Goal: Information Seeking & Learning: Learn about a topic

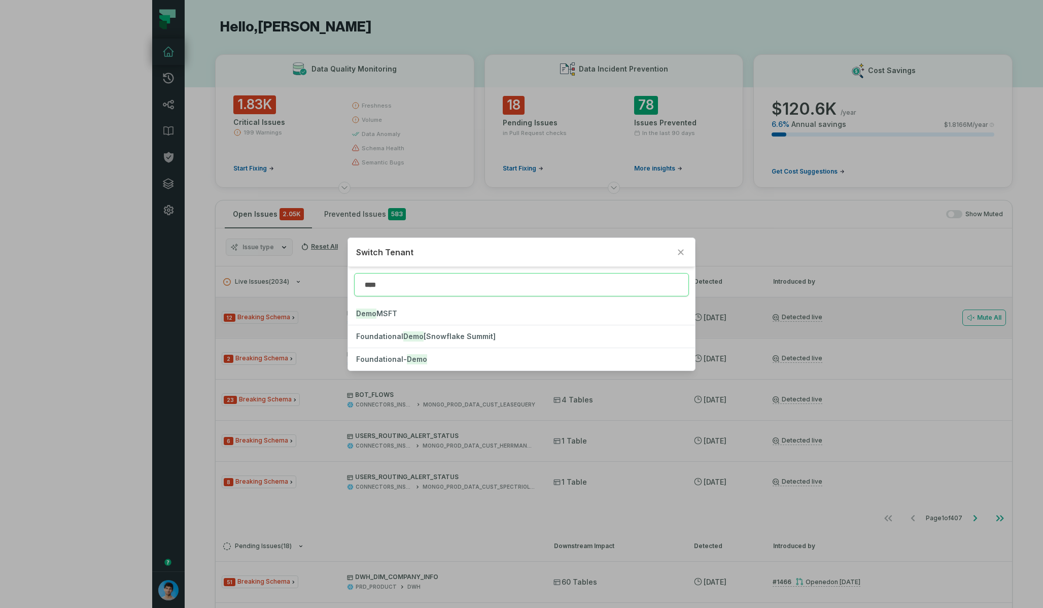
type input "****"
click button "Foundational- Demo" at bounding box center [521, 359] width 346 height 22
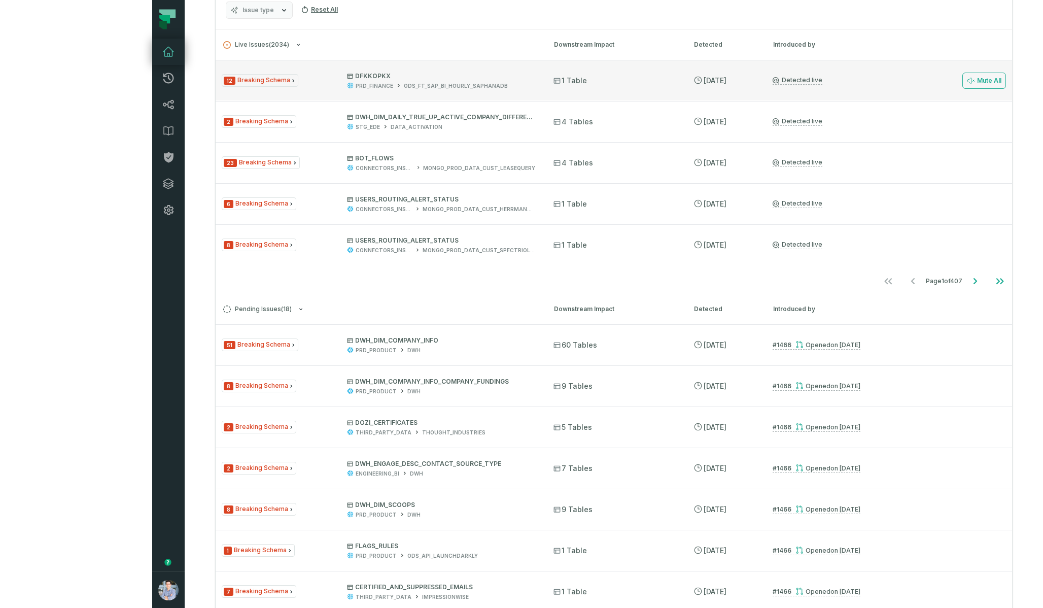
scroll to position [522, 0]
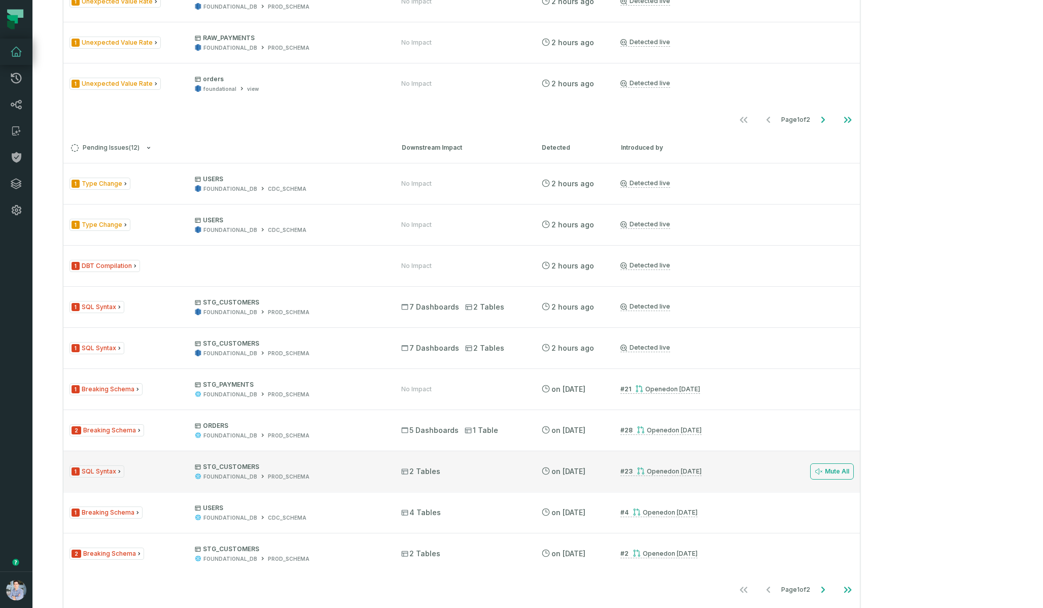
scroll to position [709, 0]
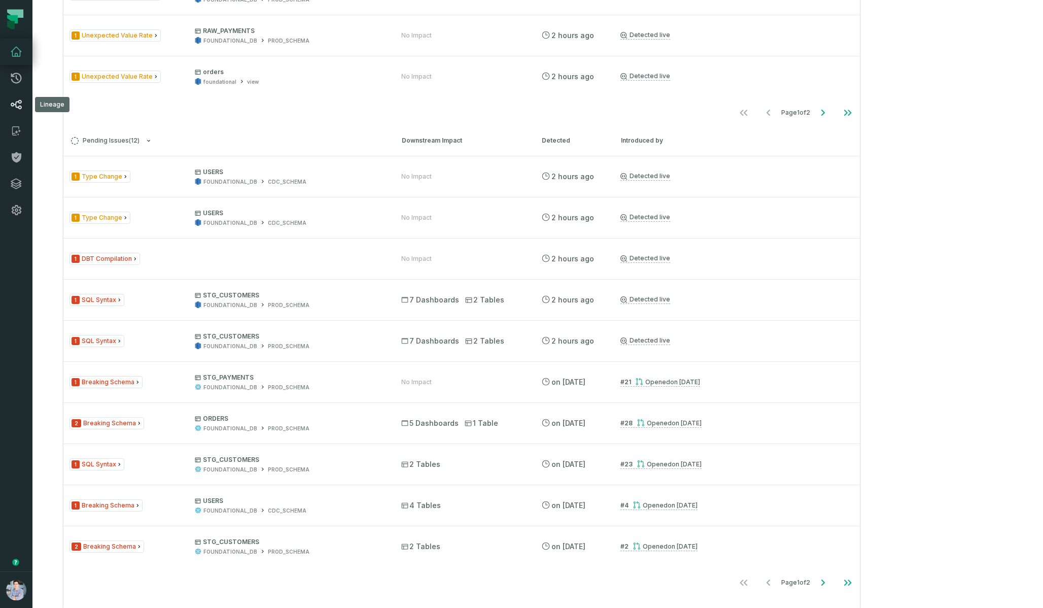
click at [20, 105] on icon at bounding box center [16, 104] width 12 height 12
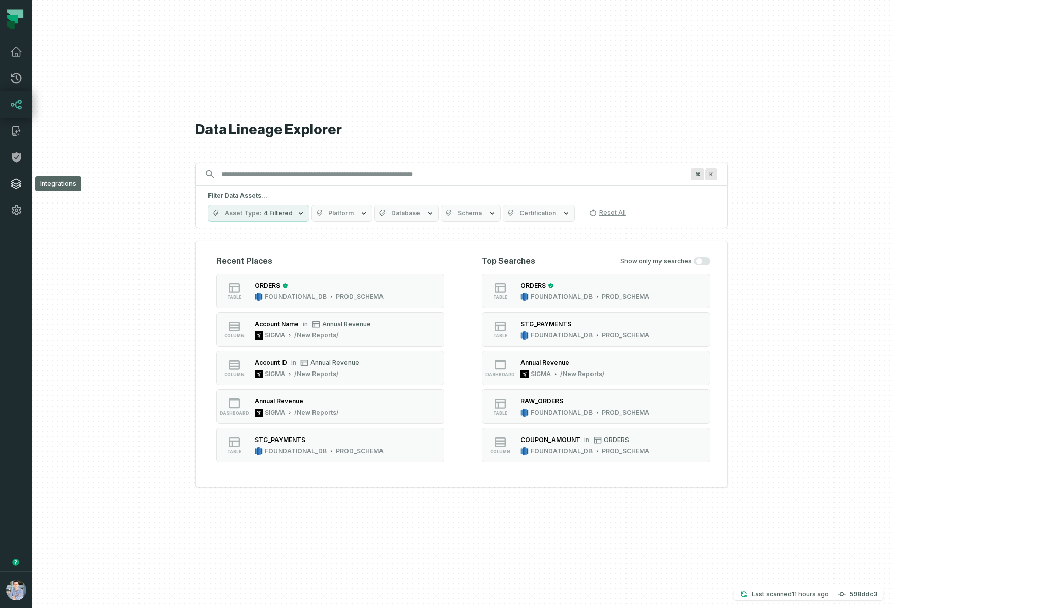
click at [18, 191] on link "Integrations" at bounding box center [16, 183] width 32 height 26
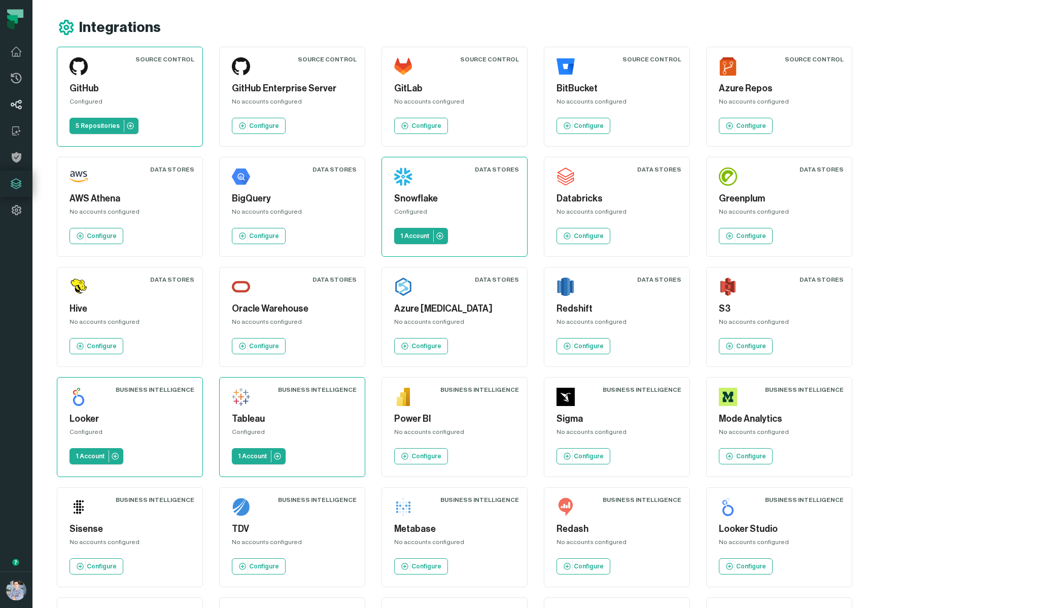
click at [20, 103] on icon at bounding box center [16, 104] width 12 height 12
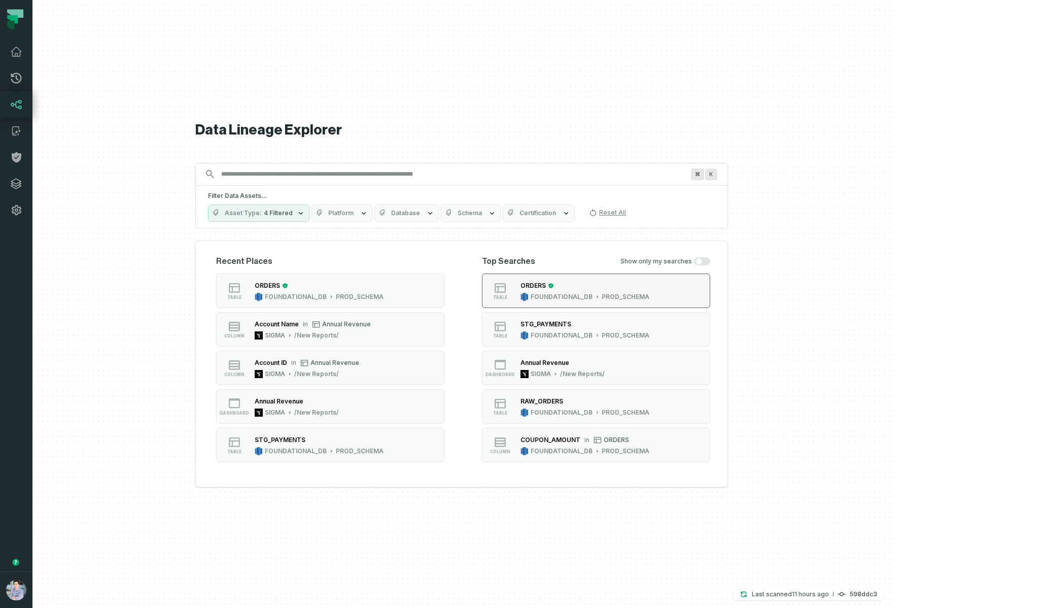
click at [592, 294] on div "FOUNDATIONAL_DB" at bounding box center [562, 297] width 62 height 8
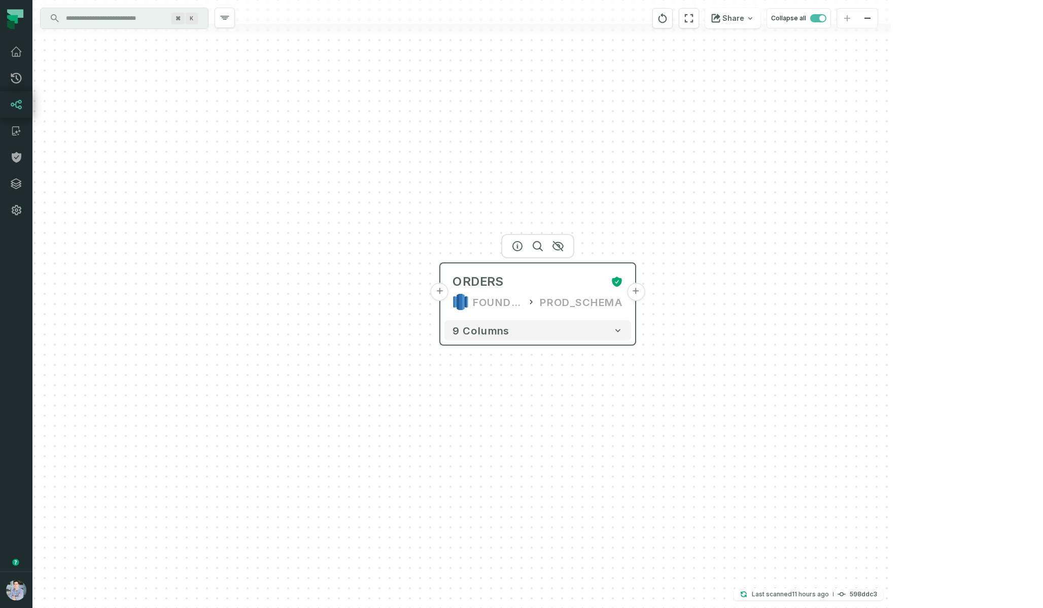
click at [441, 292] on button "+" at bounding box center [440, 292] width 18 height 18
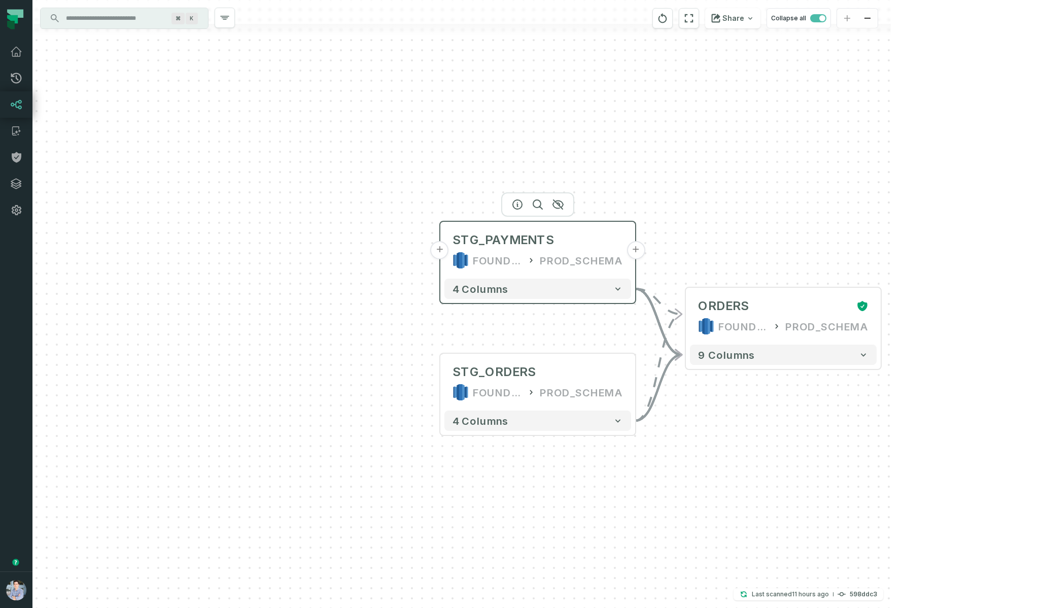
click at [442, 248] on button "+" at bounding box center [440, 250] width 18 height 18
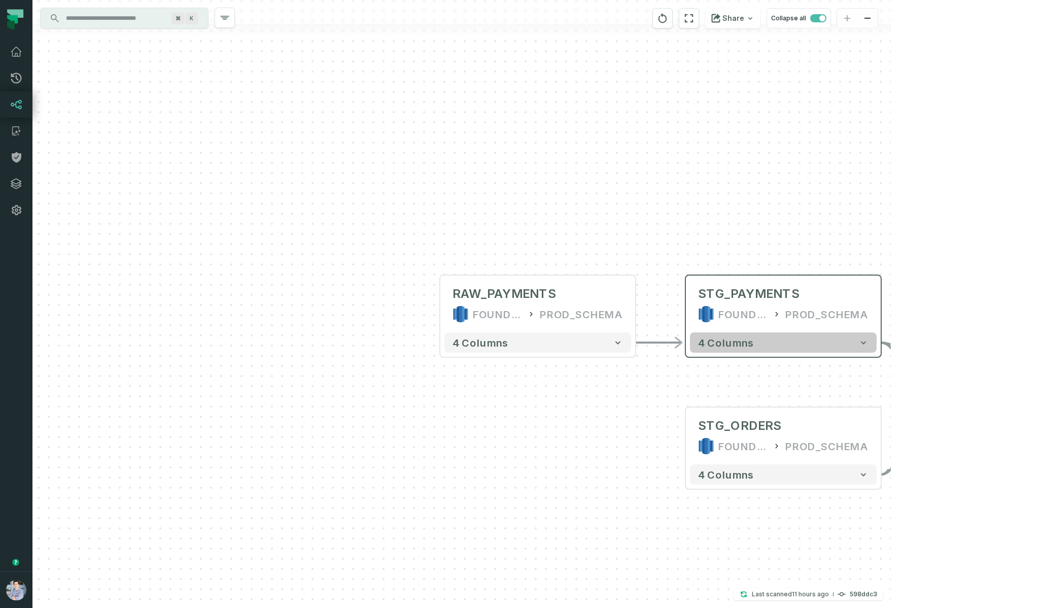
click at [721, 347] on span "4 columns" at bounding box center [726, 342] width 56 height 12
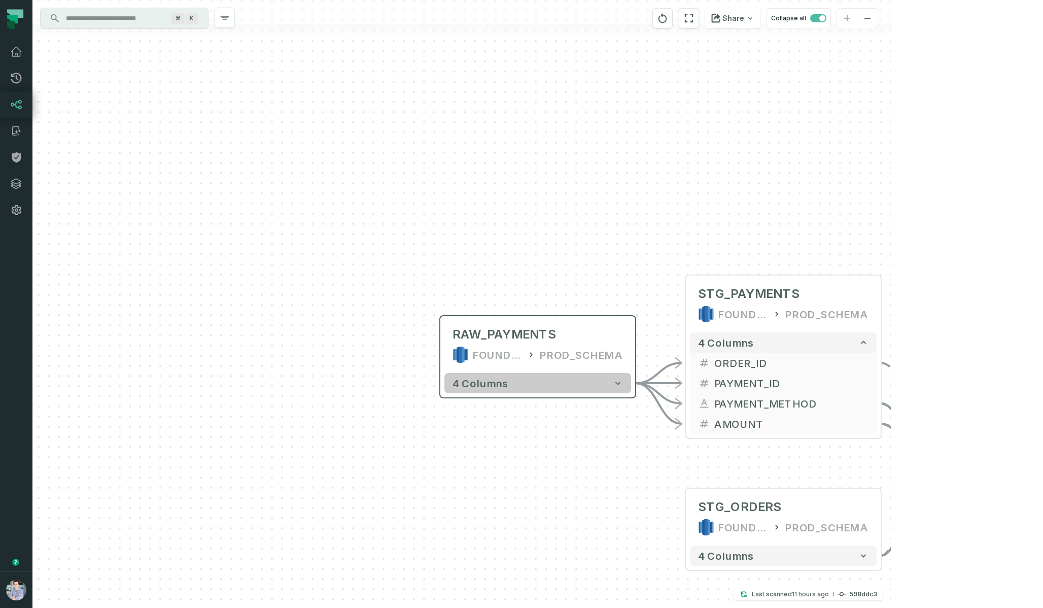
click at [593, 387] on button "4 columns" at bounding box center [537, 383] width 187 height 20
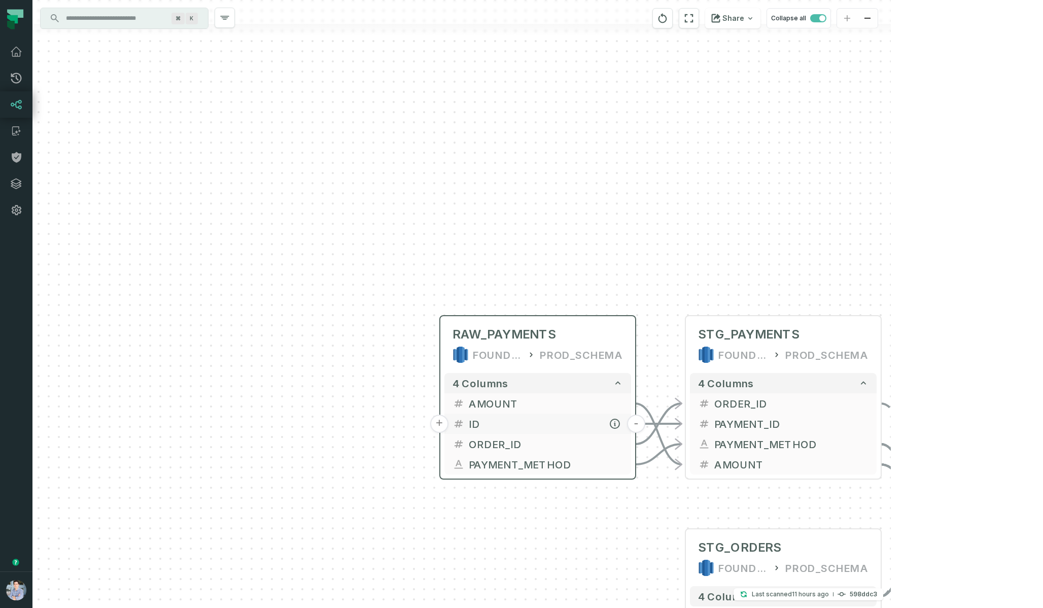
click at [438, 428] on button "+" at bounding box center [439, 423] width 18 height 18
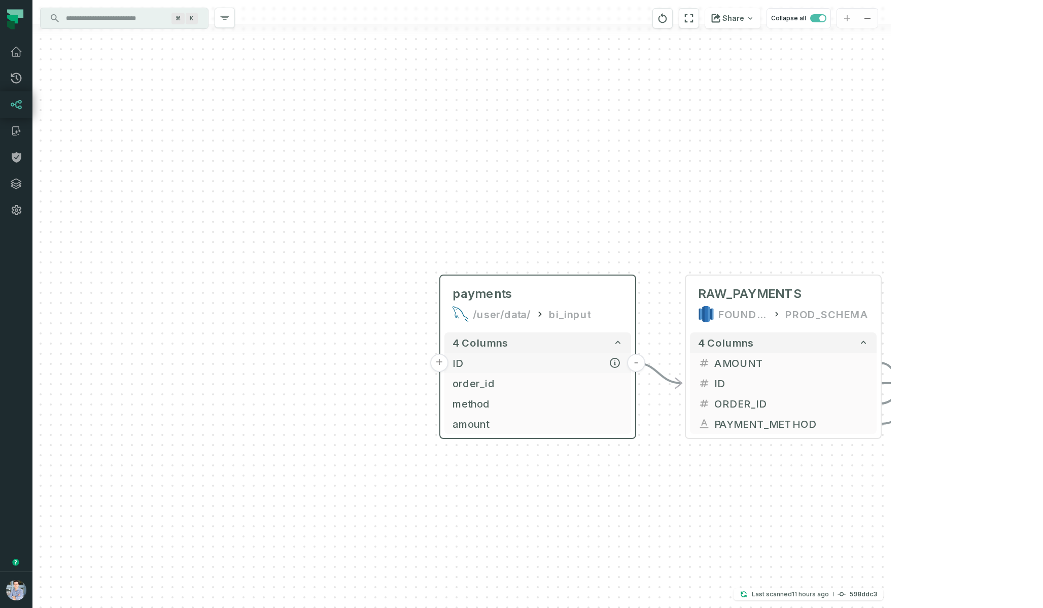
click at [442, 361] on button "+" at bounding box center [439, 363] width 18 height 18
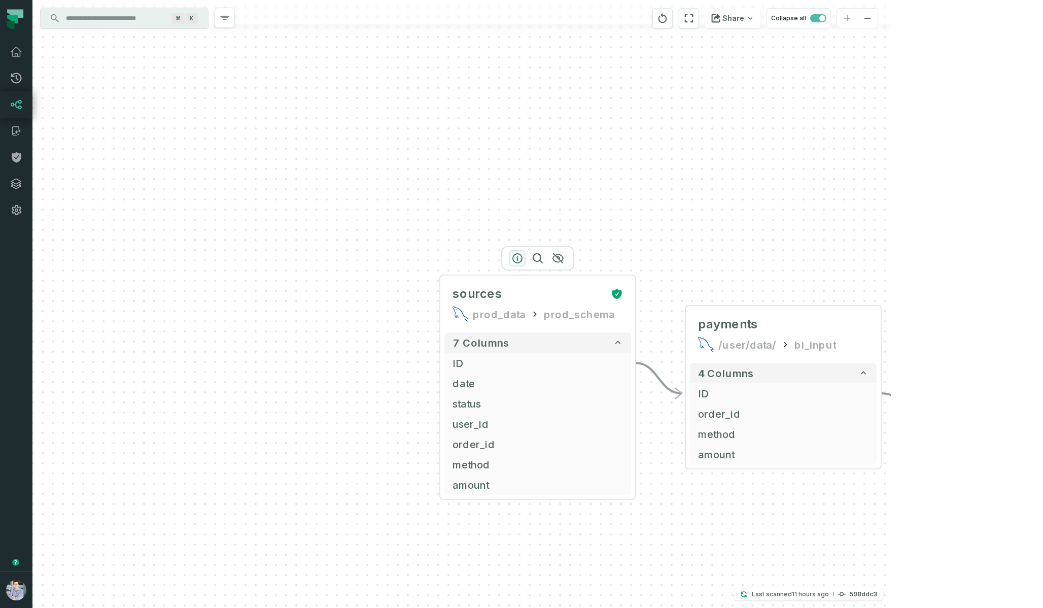
click at [518, 257] on icon "button" at bounding box center [517, 258] width 12 height 12
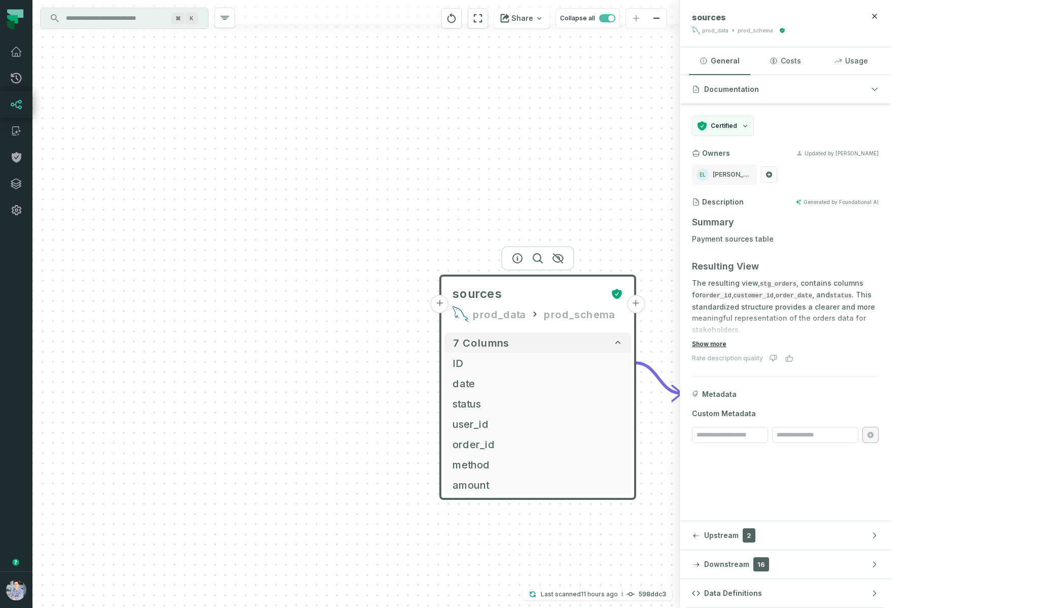
click at [726, 344] on button "Show more" at bounding box center [709, 344] width 34 height 8
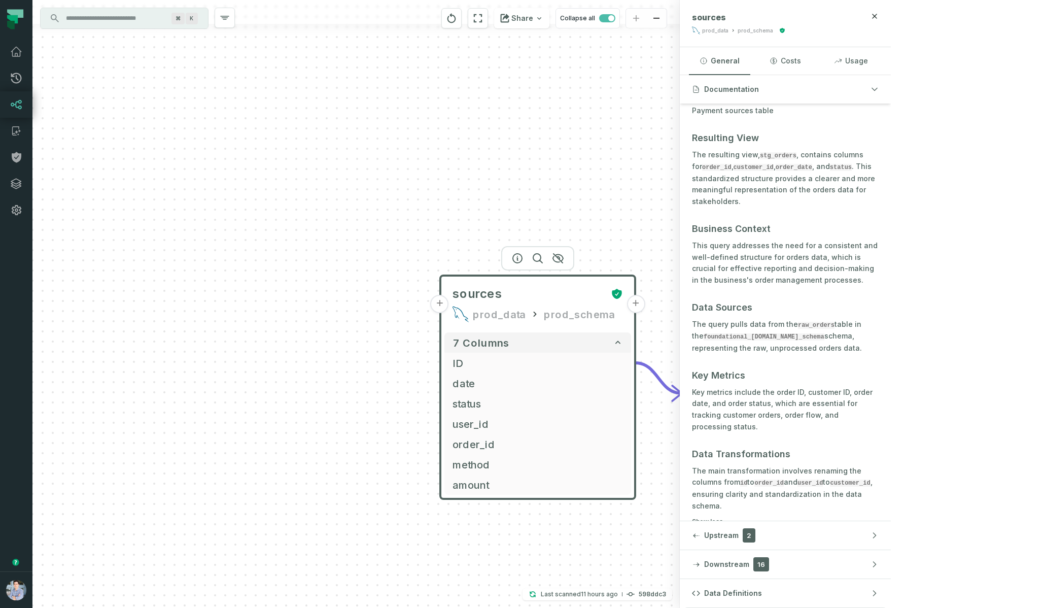
scroll to position [227, 0]
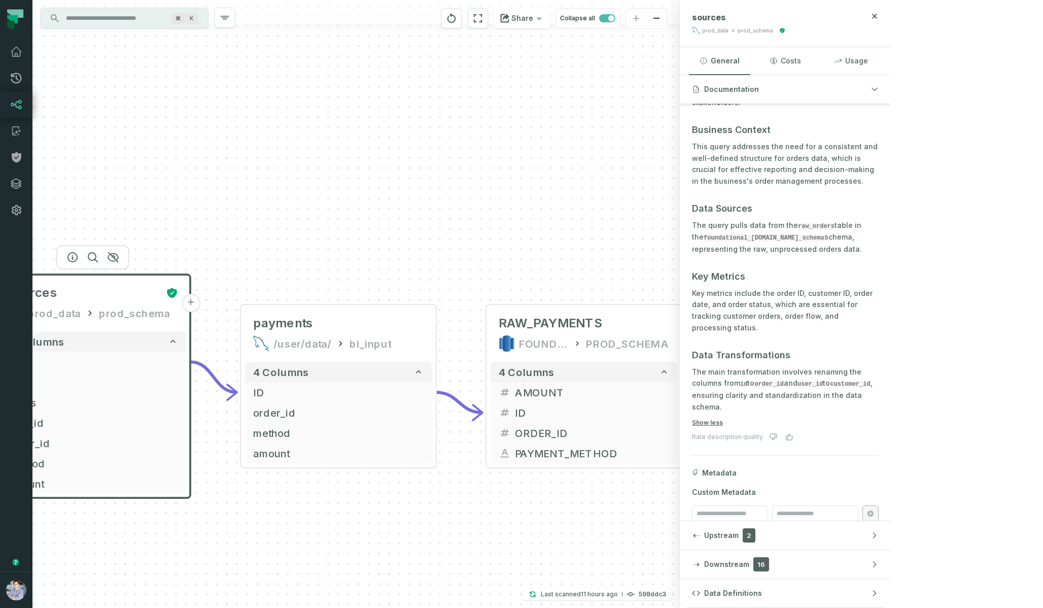
drag, startPoint x: 764, startPoint y: 222, endPoint x: 309, endPoint y: 218, distance: 454.5
click at [309, 218] on div "+ sources prod_data prod_schema + 7 columns + ID + + date + + status + + user_i…" at bounding box center [355, 304] width 647 height 608
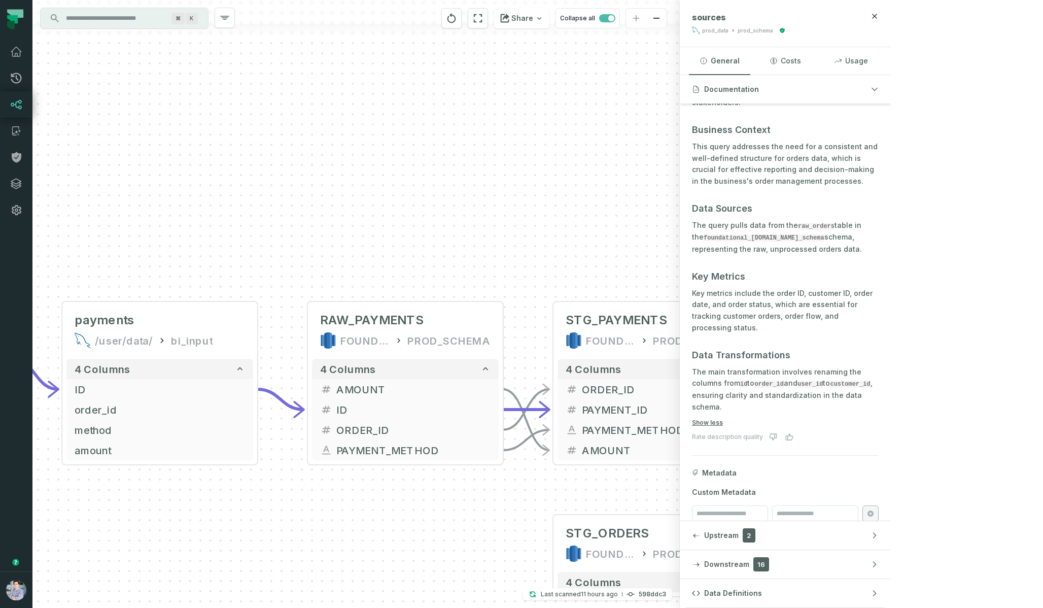
drag, startPoint x: 761, startPoint y: 278, endPoint x: 442, endPoint y: 277, distance: 319.6
click at [442, 277] on div "+ sources prod_data prod_schema + 7 columns + ID + + date + + status + + user_i…" at bounding box center [355, 304] width 647 height 608
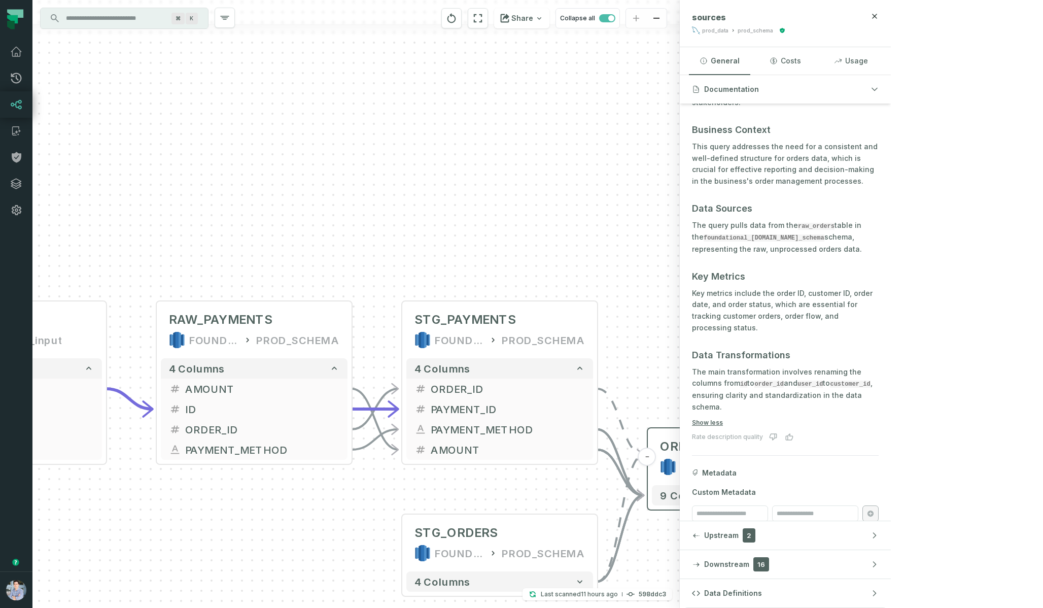
click at [674, 441] on div "ORDERS" at bounding box center [685, 446] width 51 height 16
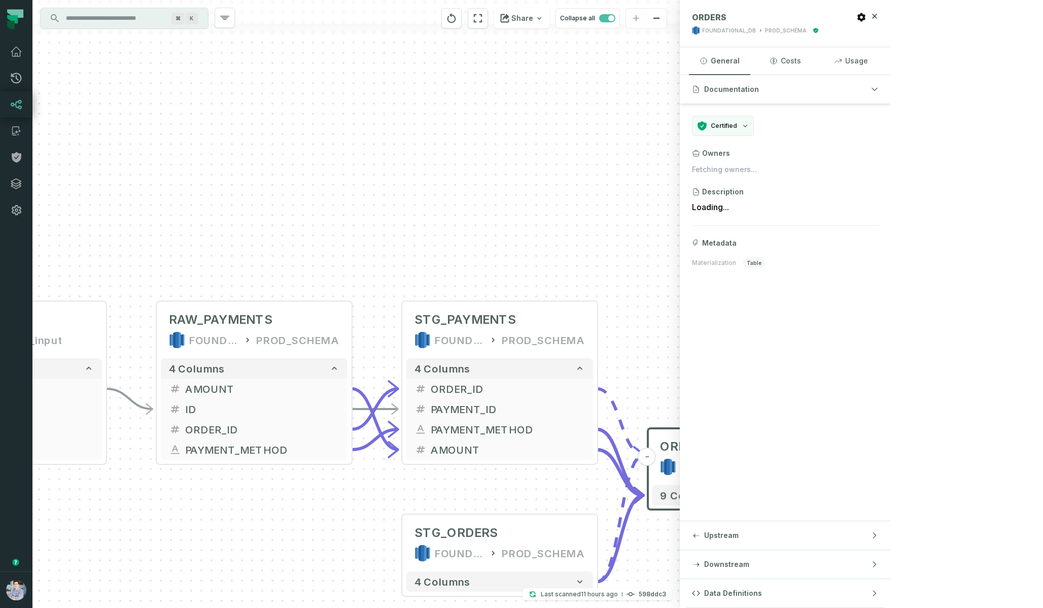
scroll to position [0, 0]
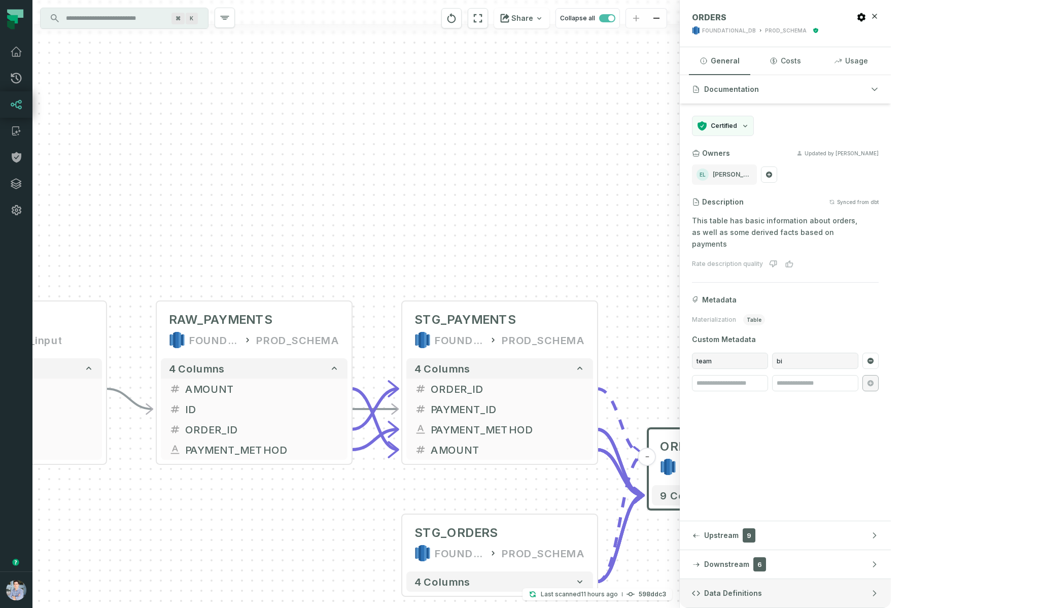
click at [762, 589] on span "Data Definitions" at bounding box center [733, 593] width 58 height 10
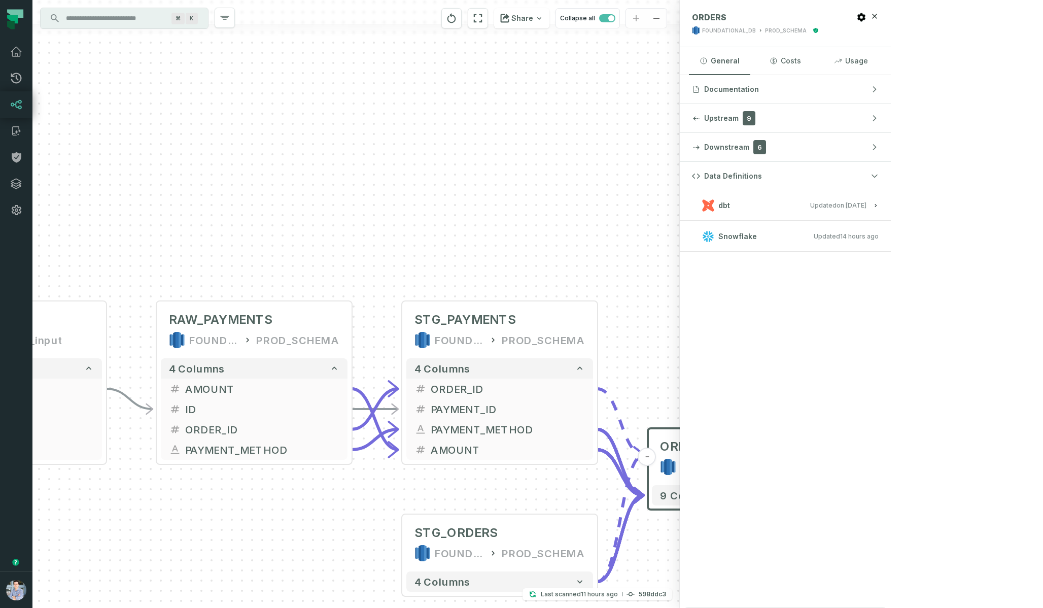
click at [879, 199] on button "dbt Updated [DATE] 1:15:21 PM" at bounding box center [785, 205] width 187 height 14
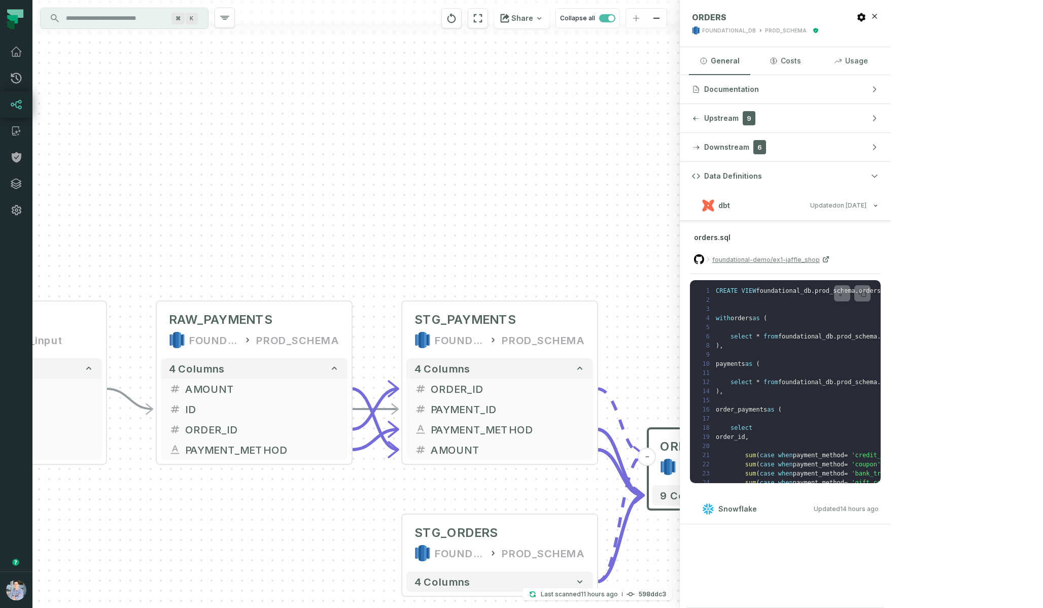
click at [879, 208] on button "dbt Updated [DATE] 1:15:21 PM" at bounding box center [785, 205] width 187 height 14
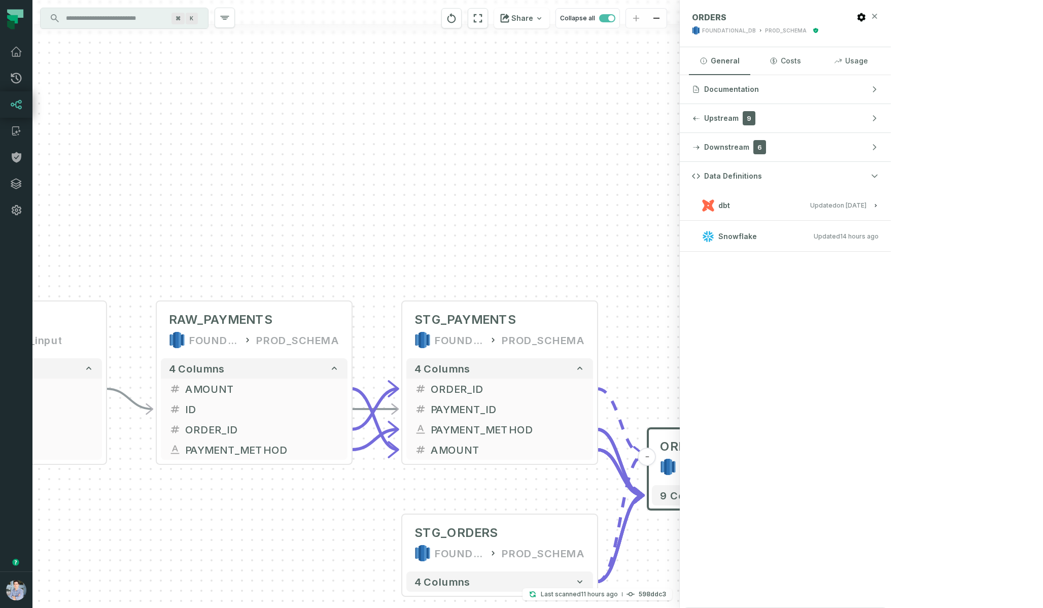
click at [877, 15] on icon "button" at bounding box center [874, 16] width 5 height 5
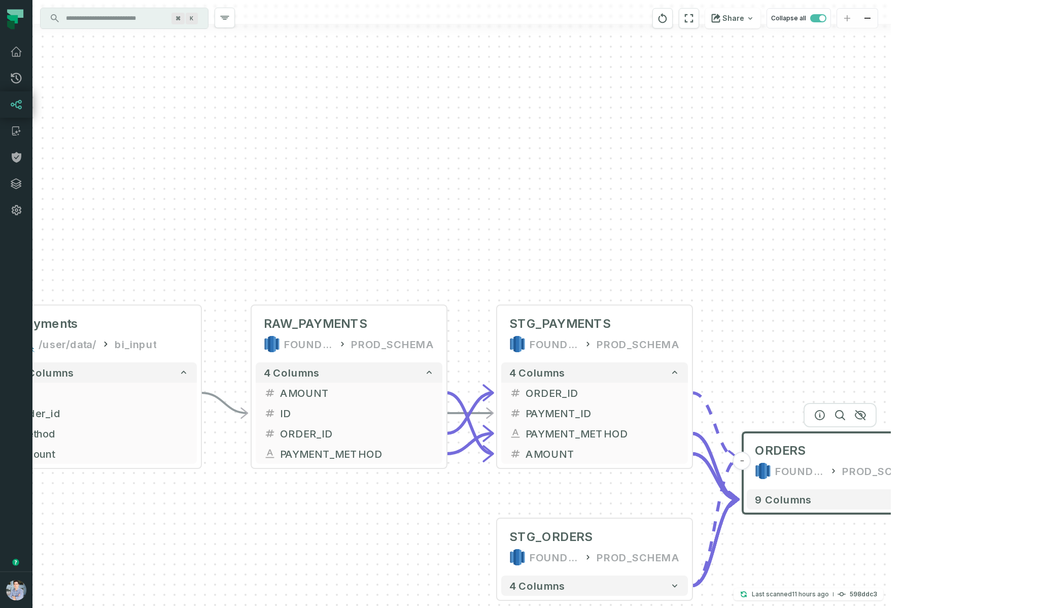
drag, startPoint x: 672, startPoint y: 147, endPoint x: 851, endPoint y: 148, distance: 179.1
click at [850, 148] on div "+ sources prod_data prod_schema + 7 columns + ID + + date + + status + + user_i…" at bounding box center [461, 304] width 858 height 608
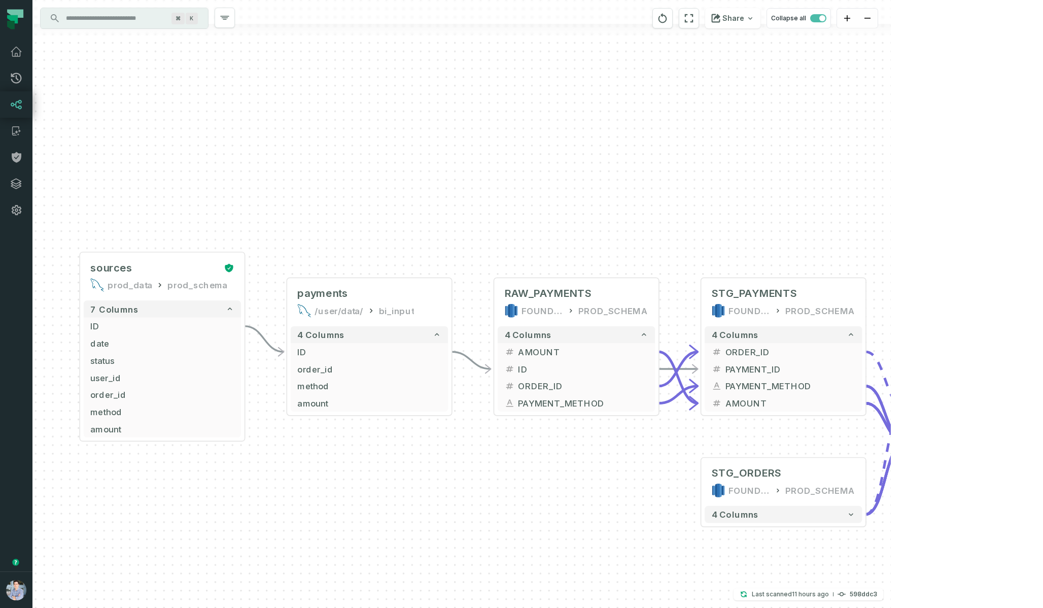
drag, startPoint x: 448, startPoint y: 213, endPoint x: 596, endPoint y: 213, distance: 147.6
click at [596, 213] on div "+ sources prod_data prod_schema + 7 columns + ID + + date + + status + + user_i…" at bounding box center [461, 304] width 858 height 608
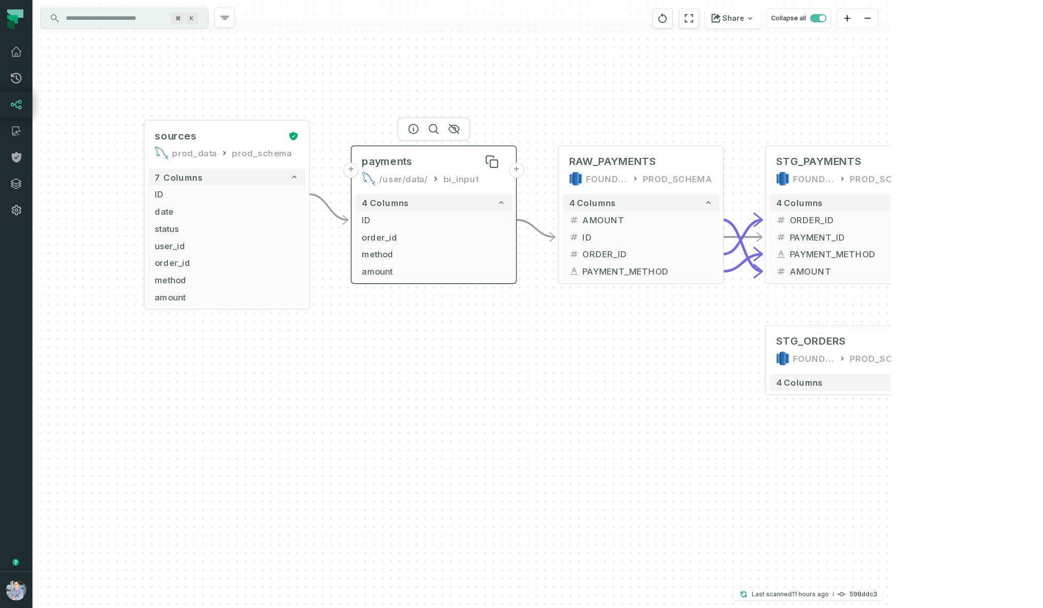
drag, startPoint x: 420, startPoint y: 291, endPoint x: 415, endPoint y: 159, distance: 132.5
click at [415, 159] on div "payments" at bounding box center [434, 162] width 144 height 14
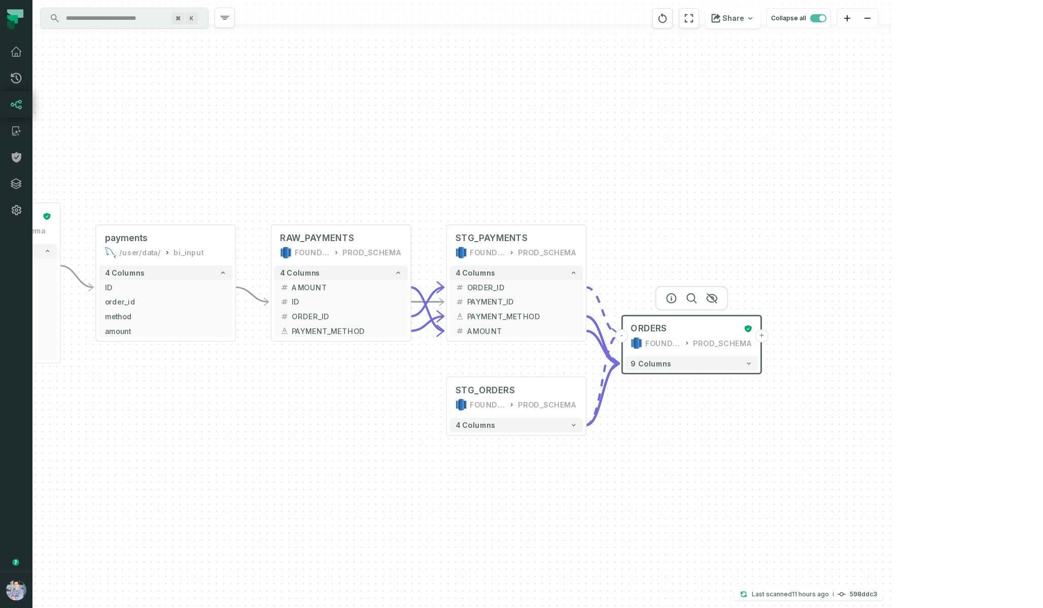
drag, startPoint x: 502, startPoint y: 153, endPoint x: 236, endPoint y: 187, distance: 267.9
click at [236, 187] on div "+ sources prod_data prod_schema + 7 columns + ID + + date + + status + + user_i…" at bounding box center [461, 304] width 858 height 608
click at [763, 336] on button "+" at bounding box center [761, 335] width 13 height 13
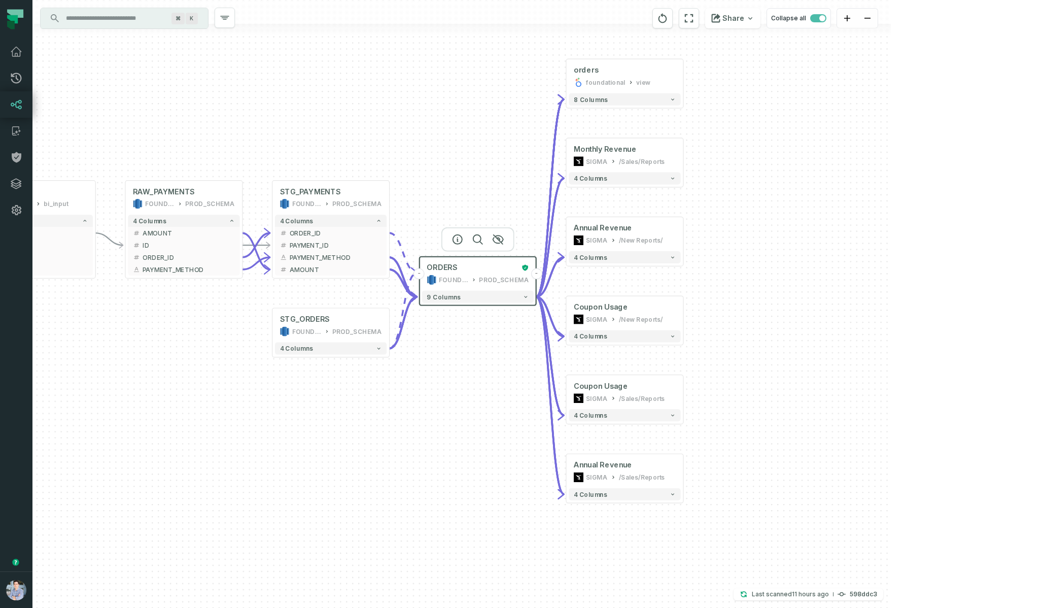
drag, startPoint x: 630, startPoint y: 478, endPoint x: 739, endPoint y: 347, distance: 170.0
click at [739, 347] on div "+ orders foundational view + 8 columns + Monthly Revenue SIGMA /Sales/Reports 4…" at bounding box center [461, 304] width 858 height 608
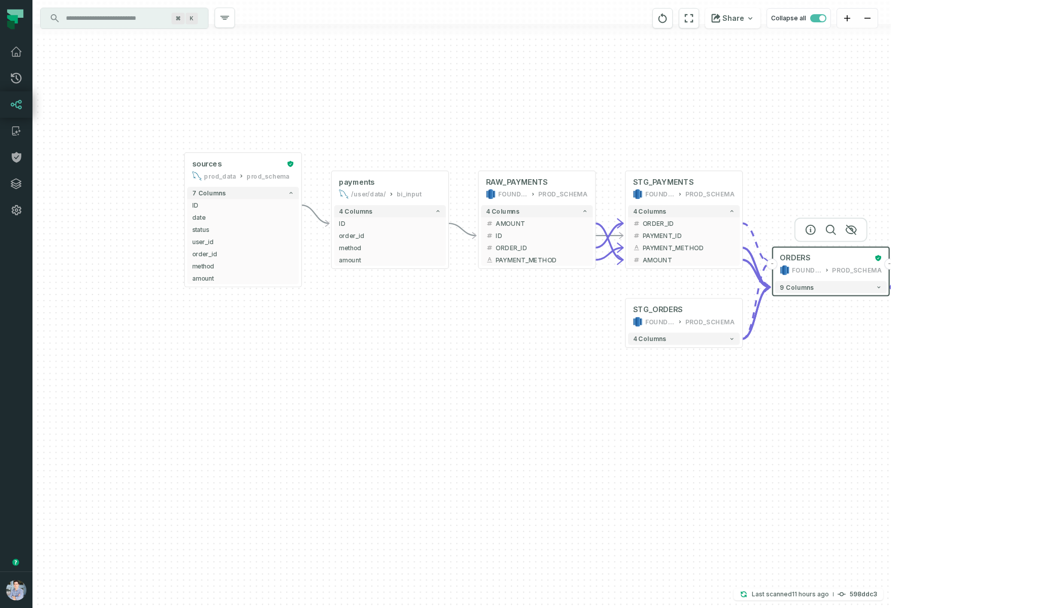
drag, startPoint x: 123, startPoint y: 466, endPoint x: 457, endPoint y: 483, distance: 334.2
click at [457, 483] on div "+ orders foundational view + 8 columns + Monthly Revenue SIGMA /Sales/Reports 4…" at bounding box center [461, 304] width 858 height 608
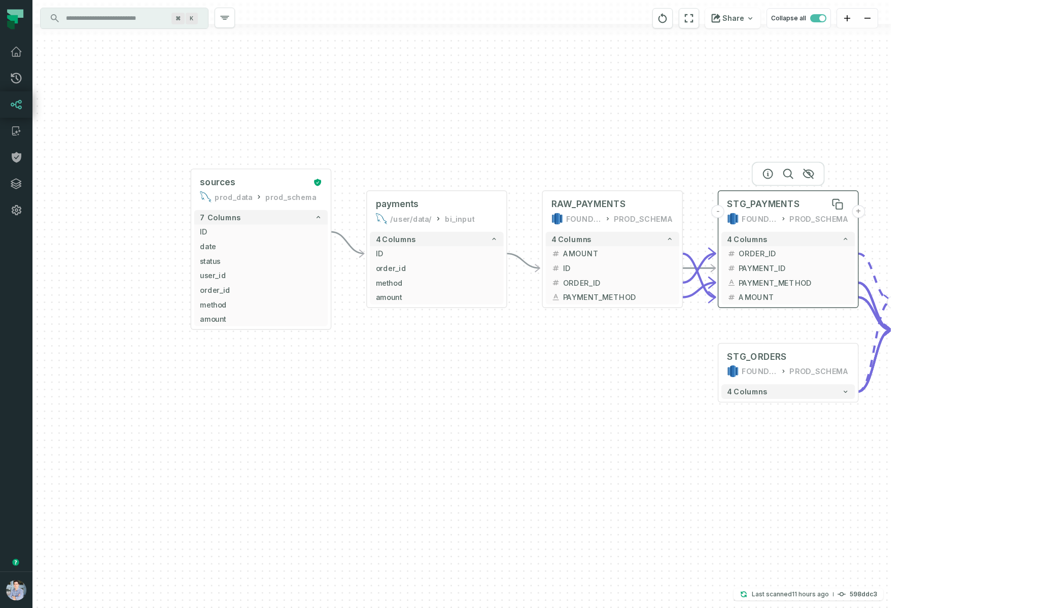
click at [768, 198] on span "STG_PAYMENTS" at bounding box center [763, 204] width 73 height 12
click at [762, 173] on icon "button" at bounding box center [768, 174] width 12 height 12
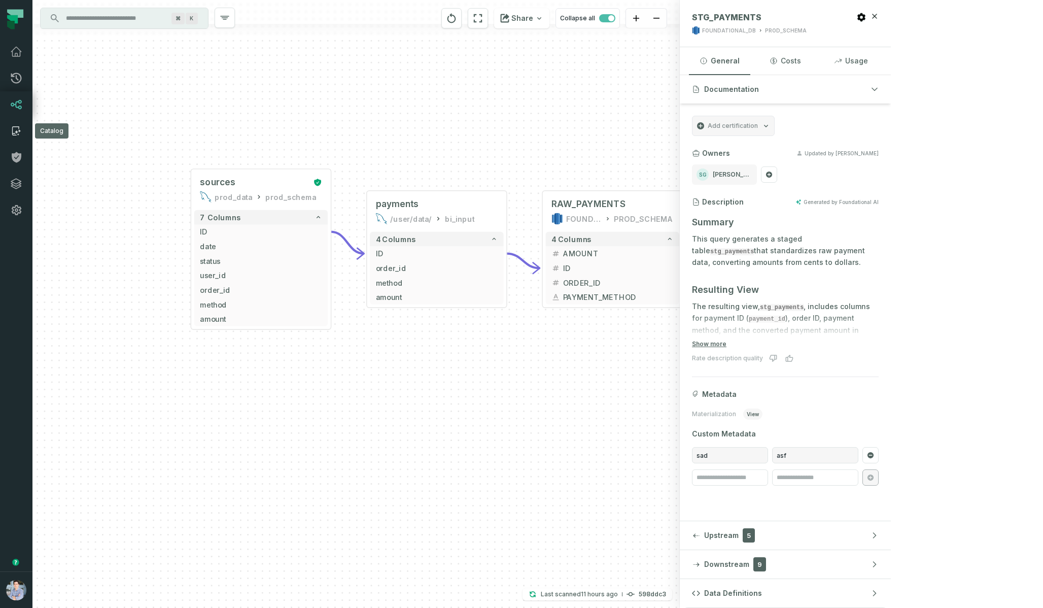
click at [20, 127] on icon at bounding box center [16, 131] width 12 height 12
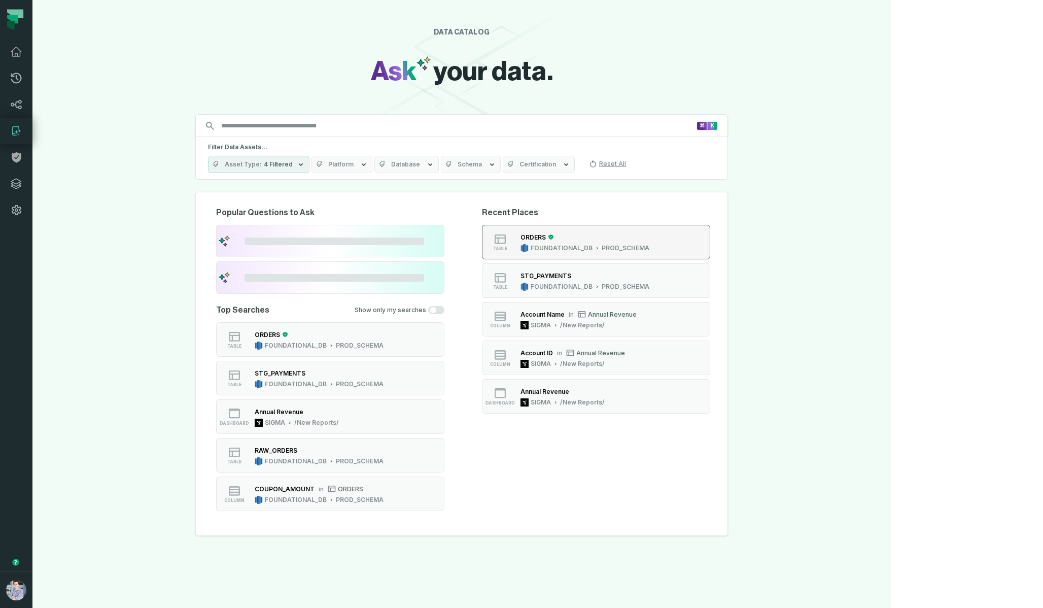
click at [546, 235] on div "ORDERS" at bounding box center [532, 237] width 25 height 8
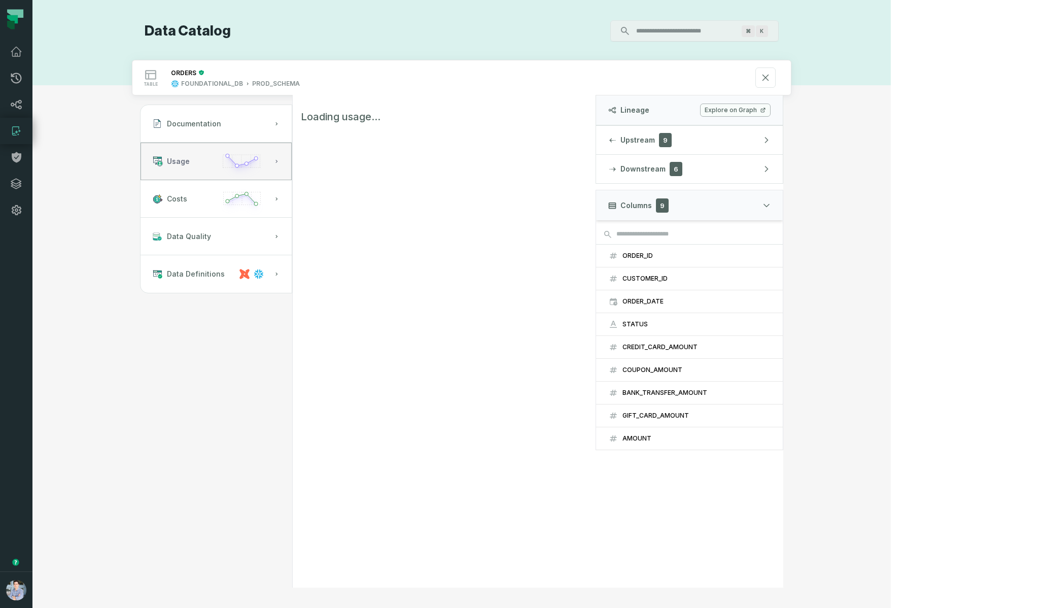
click at [278, 165] on button "Usage" at bounding box center [216, 162] width 151 height 38
click at [265, 203] on icon "button" at bounding box center [241, 202] width 47 height 29
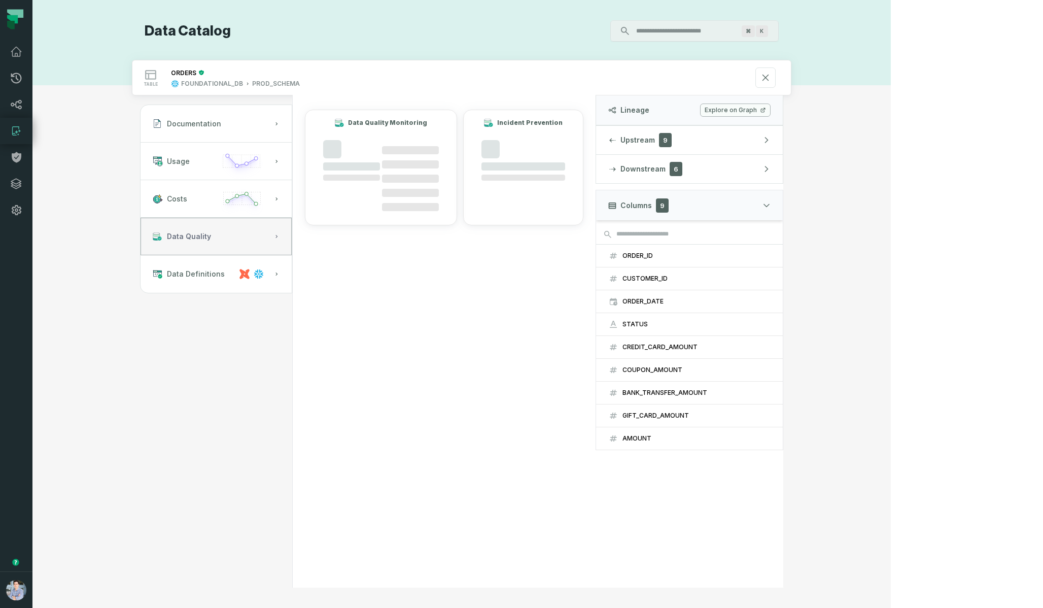
click at [286, 235] on button "Data Quality" at bounding box center [216, 237] width 151 height 38
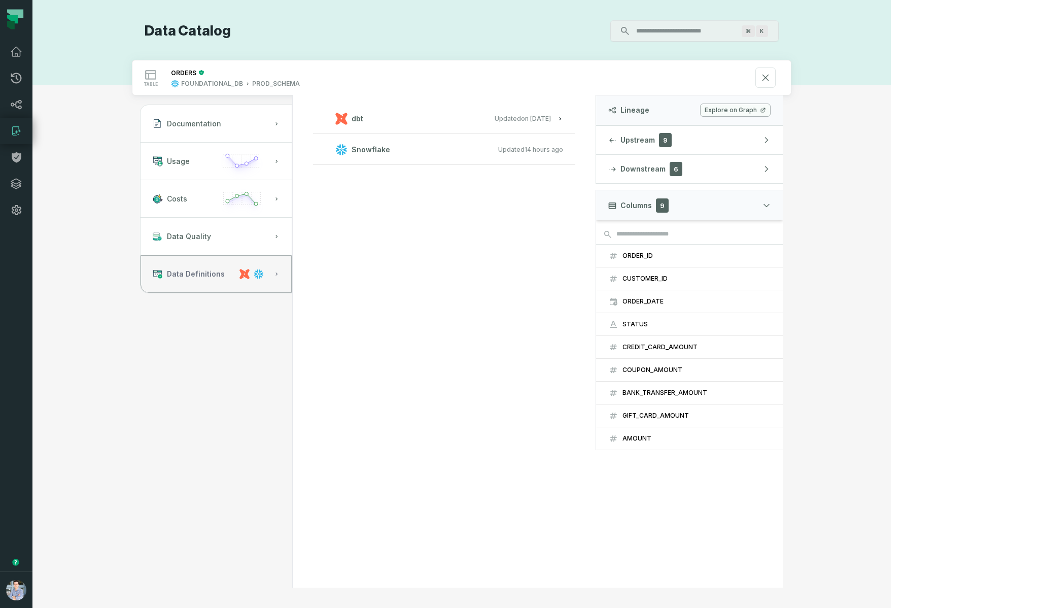
click at [225, 273] on span "Data Definitions" at bounding box center [196, 274] width 58 height 10
click at [291, 241] on button "Data Quality" at bounding box center [216, 237] width 151 height 38
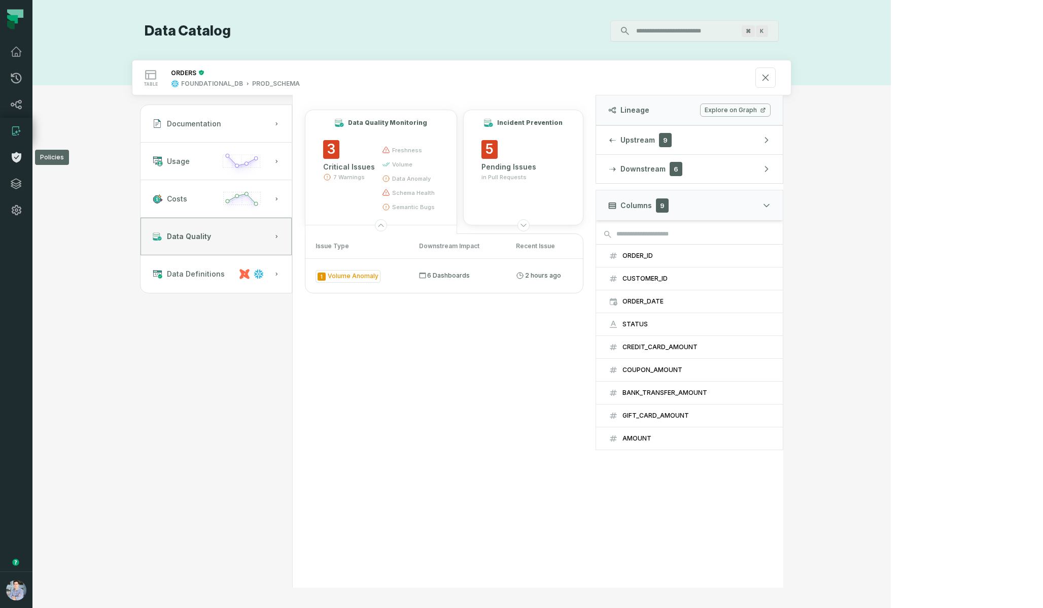
click at [17, 152] on icon at bounding box center [17, 157] width 10 height 11
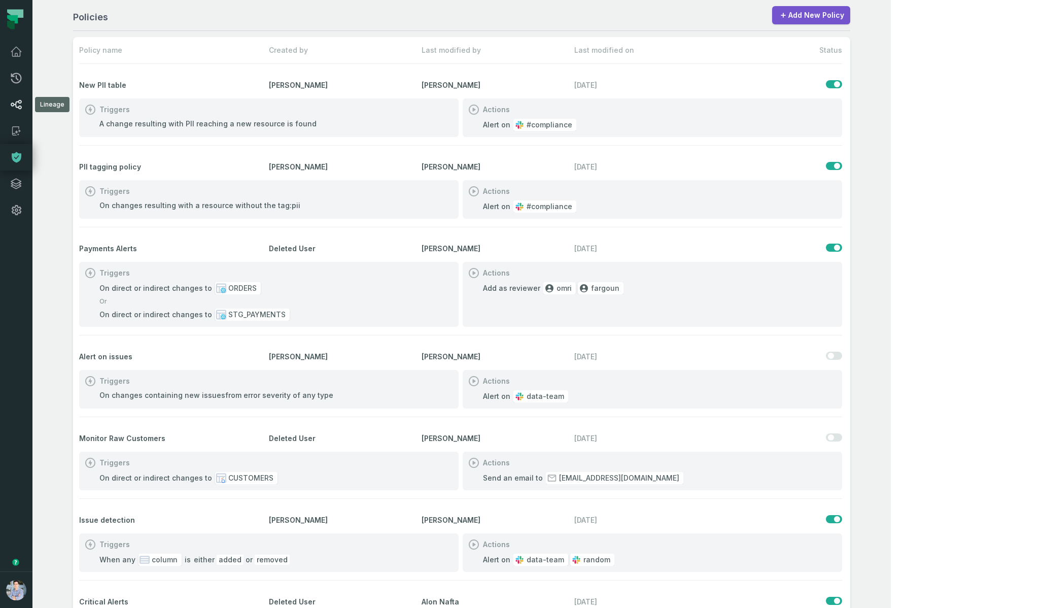
click at [16, 100] on icon at bounding box center [16, 104] width 12 height 12
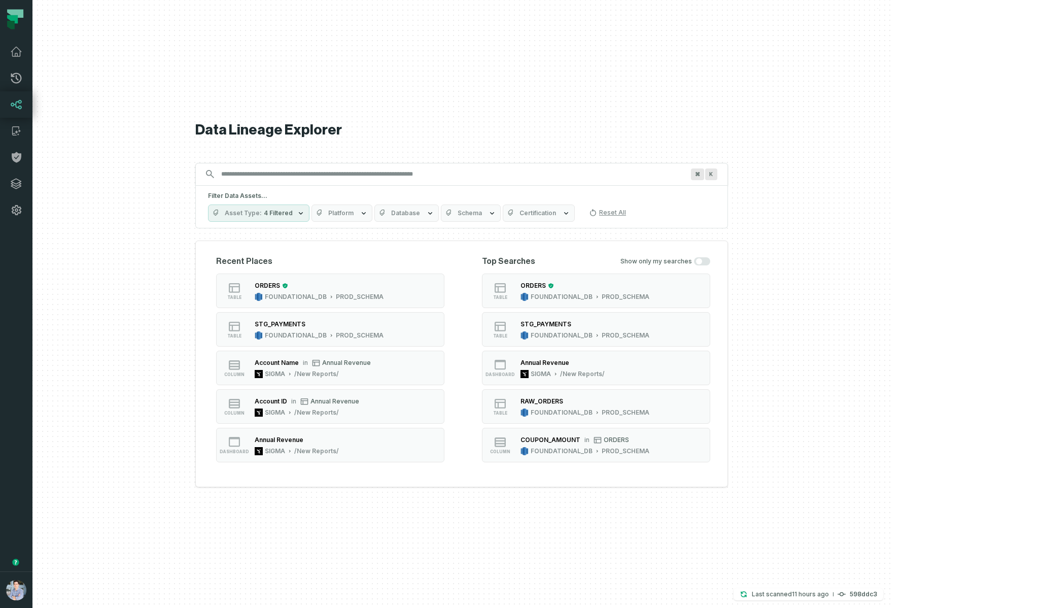
click at [546, 286] on div "ORDERS" at bounding box center [532, 286] width 25 height 8
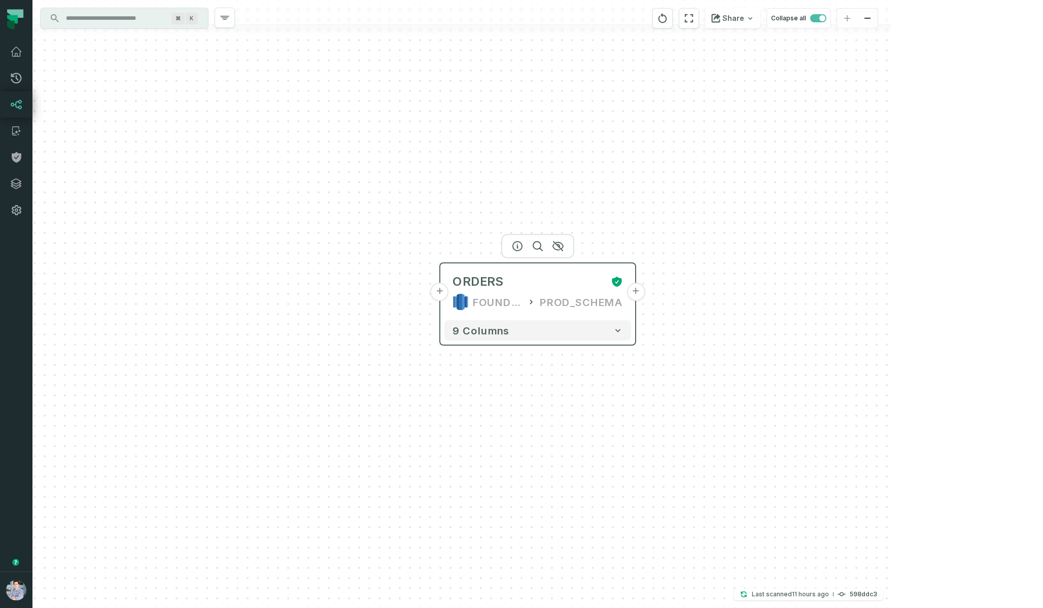
click at [441, 297] on button "+" at bounding box center [440, 292] width 18 height 18
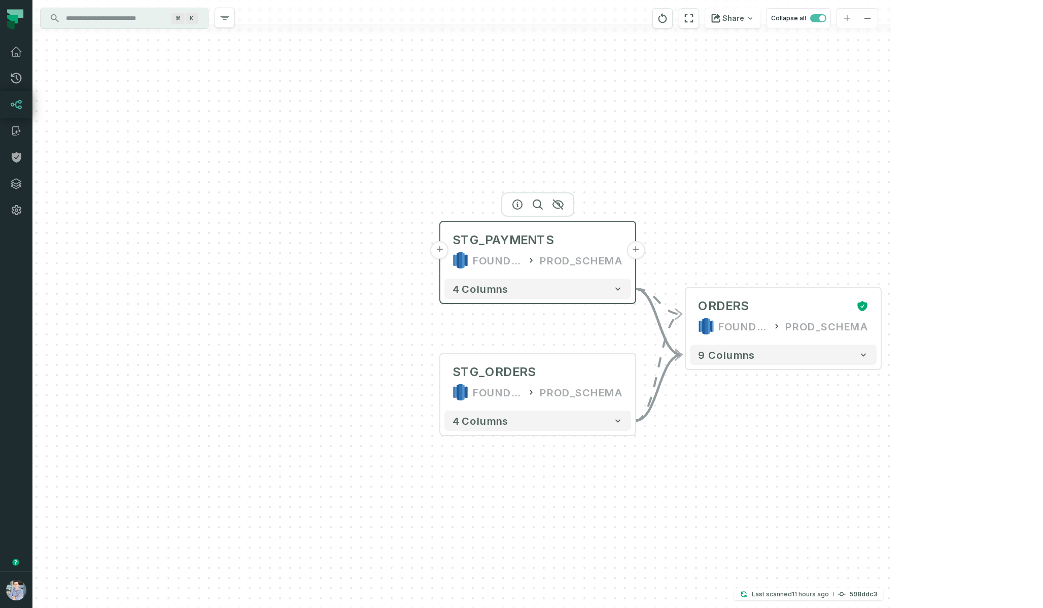
click at [441, 250] on button "+" at bounding box center [440, 250] width 18 height 18
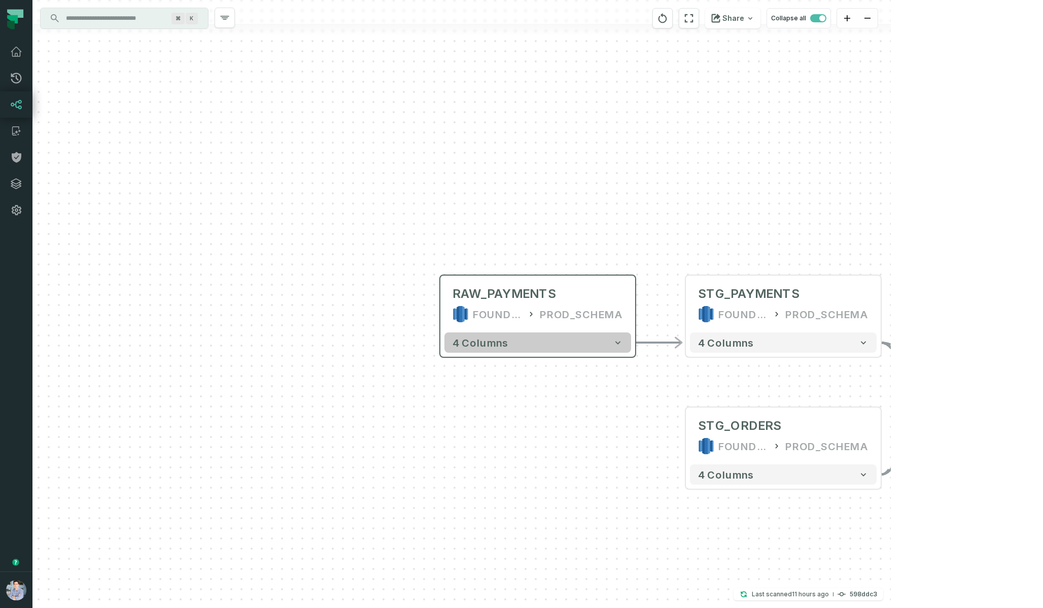
click at [475, 345] on span "4 columns" at bounding box center [480, 342] width 56 height 12
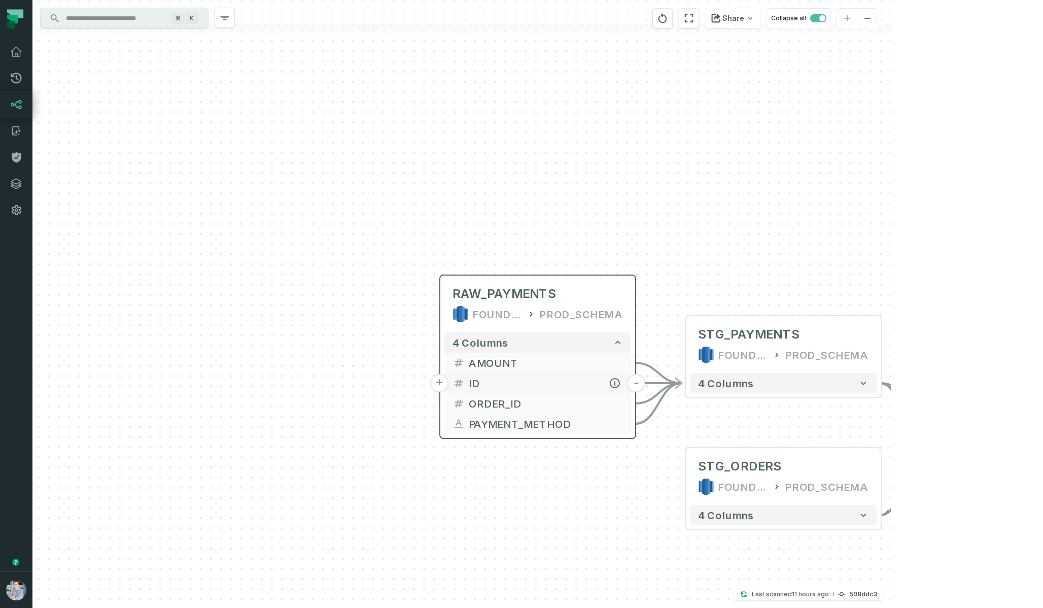
click at [472, 385] on span "ID" at bounding box center [546, 382] width 154 height 15
click at [585, 382] on span "ID" at bounding box center [546, 382] width 154 height 15
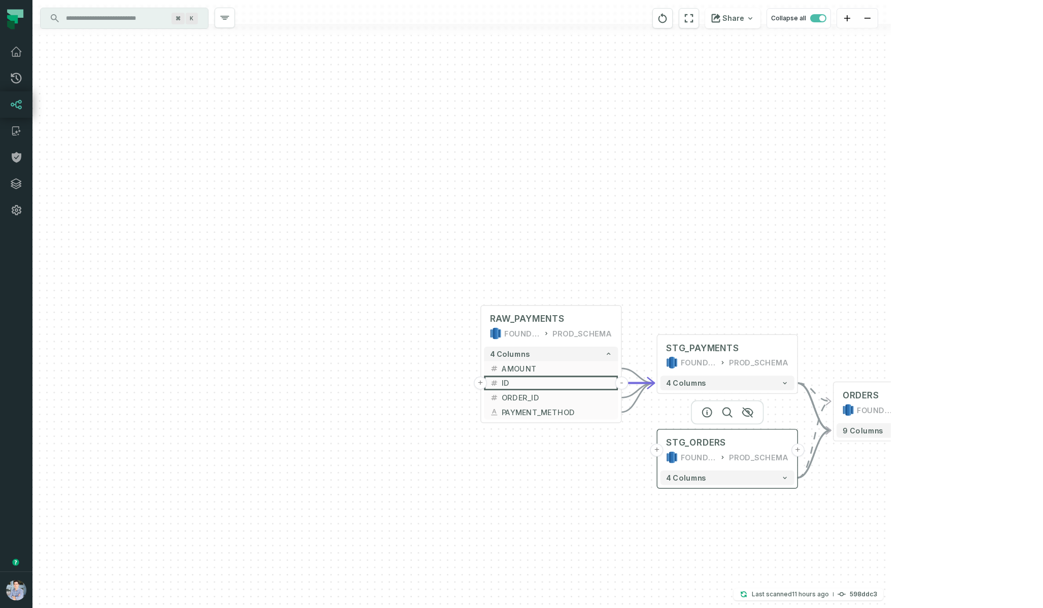
click at [659, 449] on button "+" at bounding box center [656, 449] width 13 height 13
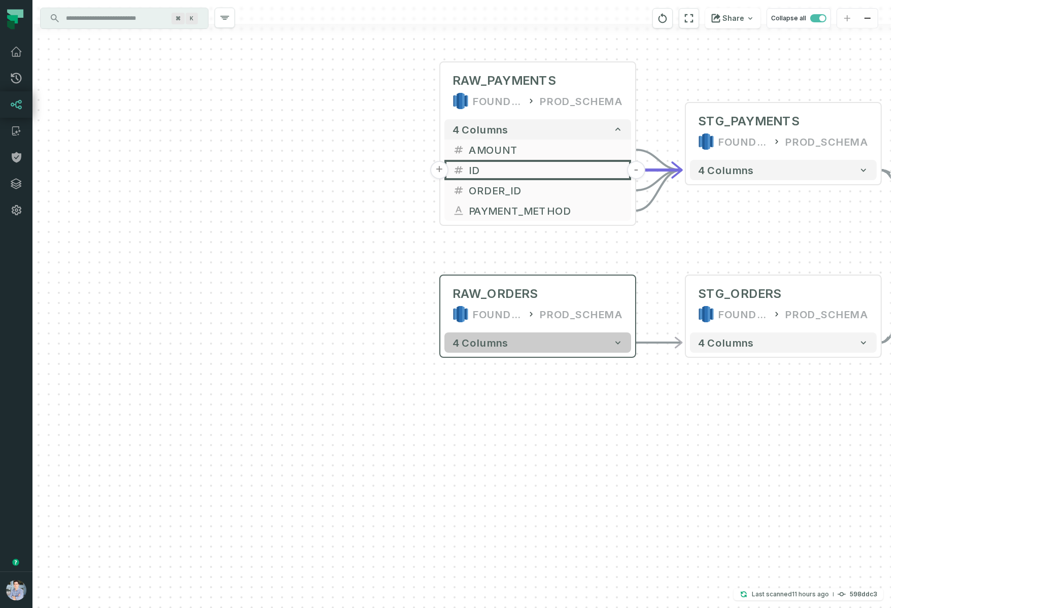
click at [499, 336] on span "4 columns" at bounding box center [480, 342] width 56 height 12
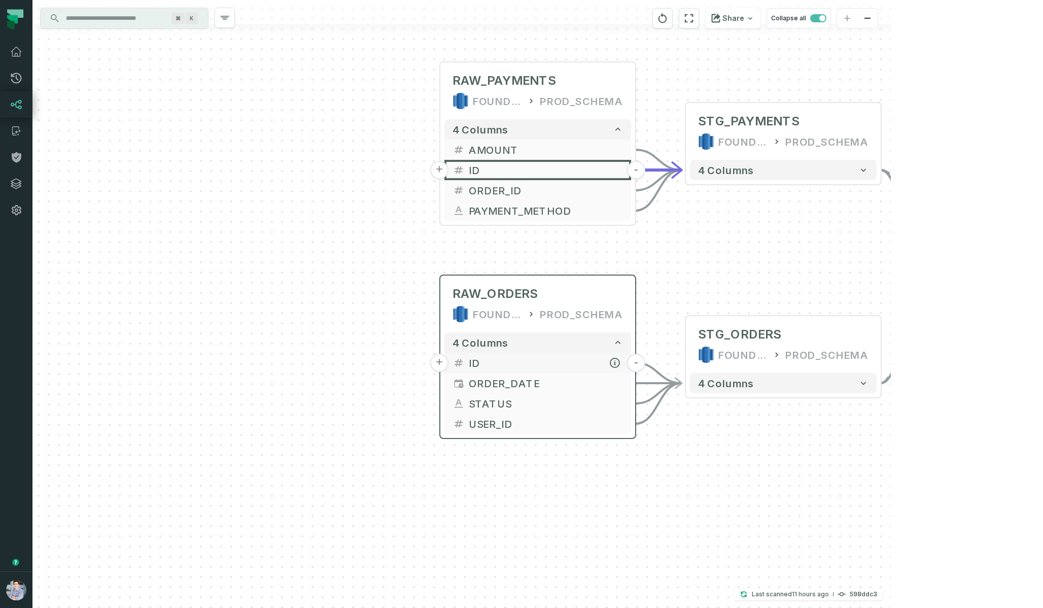
click at [485, 365] on span "ID" at bounding box center [546, 362] width 154 height 15
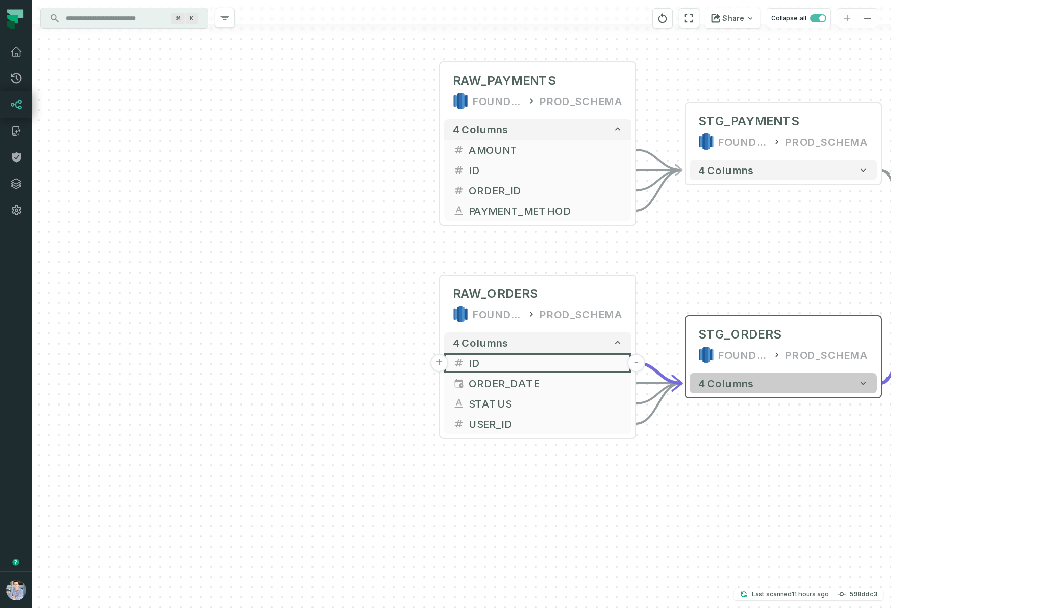
click at [757, 389] on button "4 columns" at bounding box center [783, 383] width 187 height 20
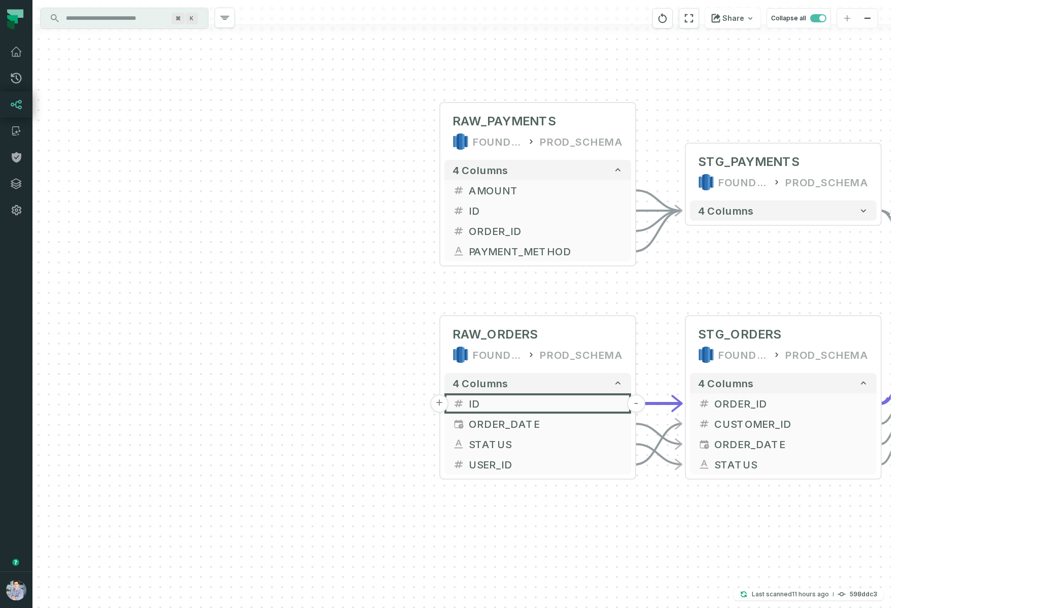
click at [967, 325] on button "9 columns" at bounding box center [1028, 317] width 187 height 20
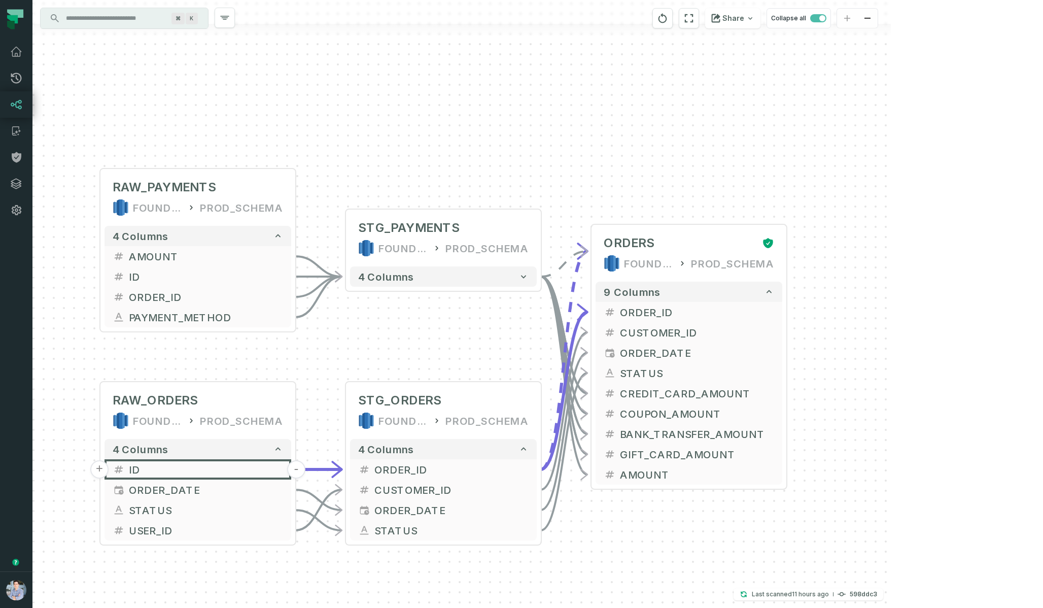
drag, startPoint x: 957, startPoint y: 169, endPoint x: 619, endPoint y: 144, distance: 338.8
click at [619, 144] on div "+ RAW_ORDERS FOUNDATIONAL_DB PROD_SCHEMA - 4 columns + ID - + ORDER_DATE - + ST…" at bounding box center [461, 304] width 858 height 608
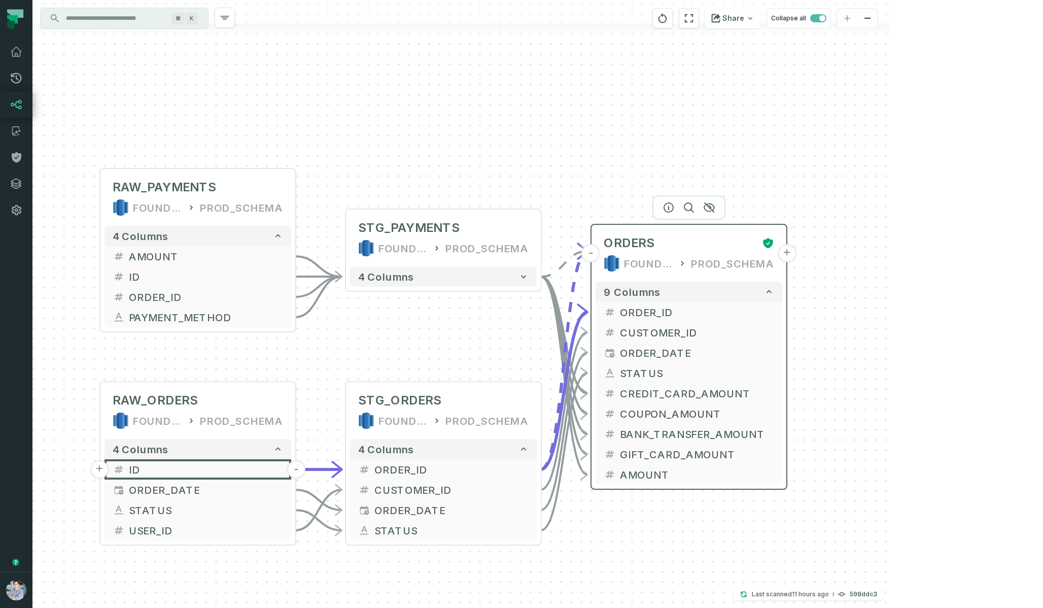
click at [786, 255] on button "+" at bounding box center [787, 253] width 18 height 18
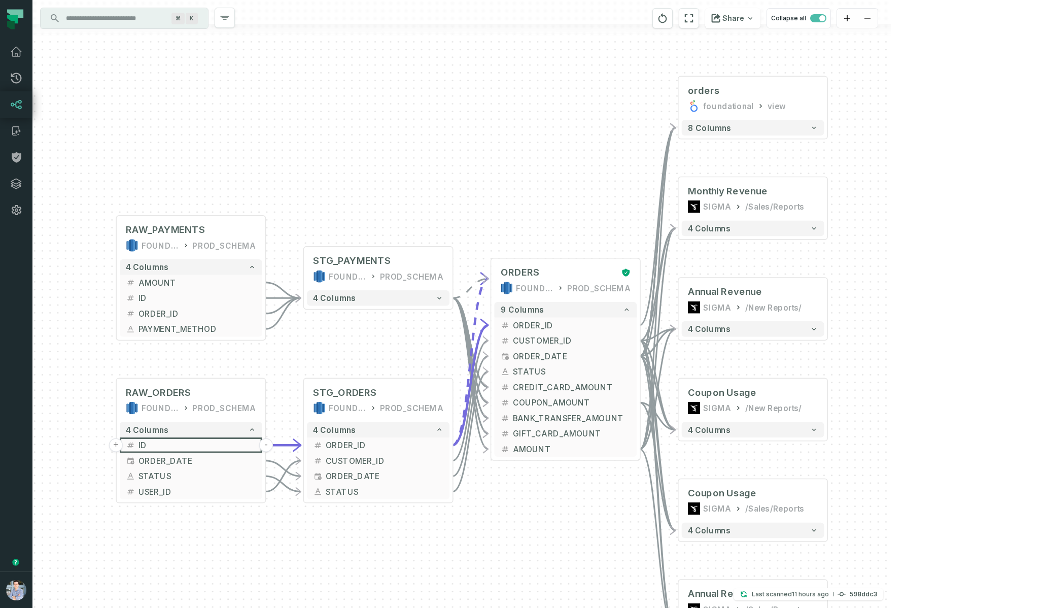
drag, startPoint x: 249, startPoint y: 203, endPoint x: 510, endPoint y: 207, distance: 261.8
click at [510, 207] on div "+ orders foundational view + 8 columns + Monthly Revenue SIGMA /Sales/Reports 4…" at bounding box center [461, 304] width 858 height 608
